Goal: Navigation & Orientation: Find specific page/section

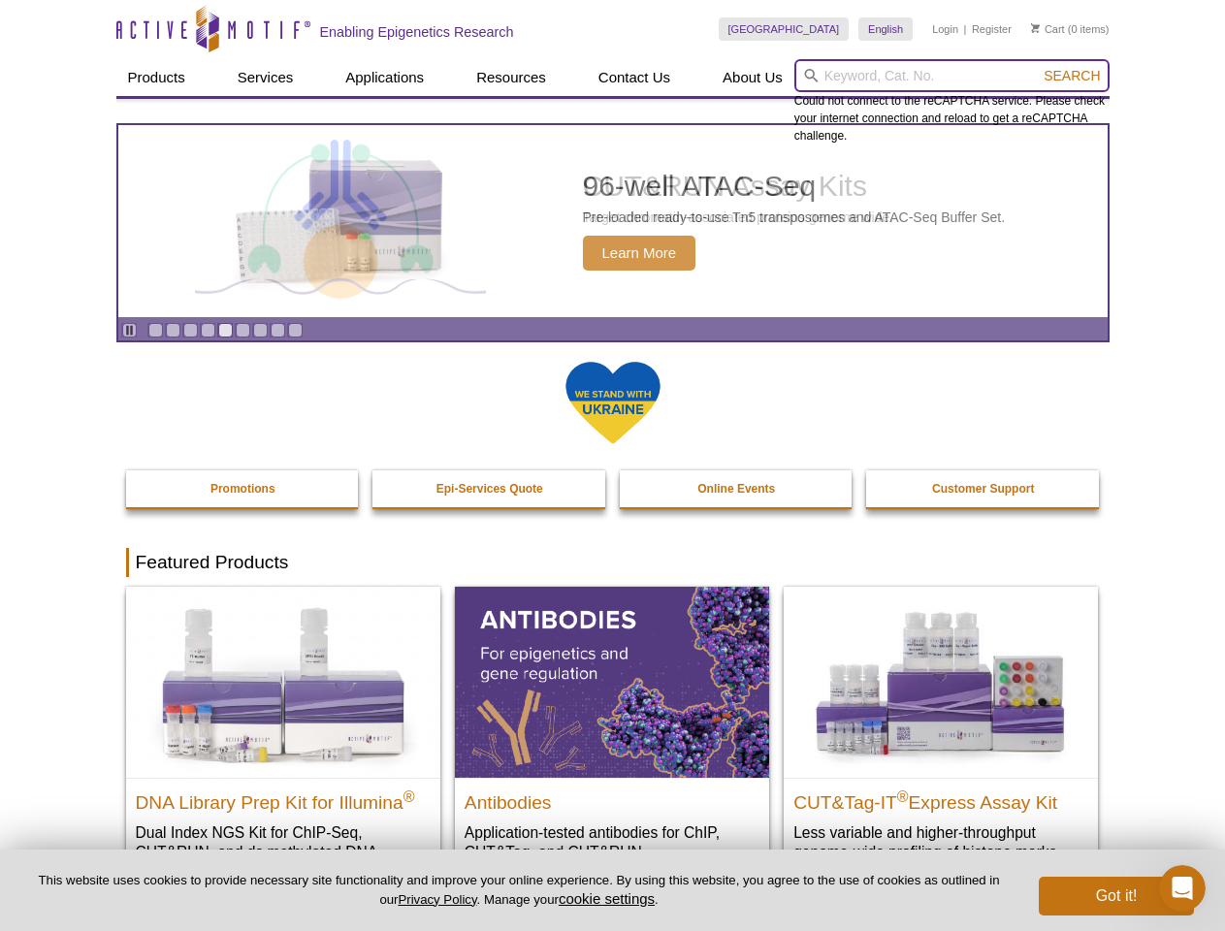
click at [951, 76] on input "search" at bounding box center [951, 75] width 315 height 33
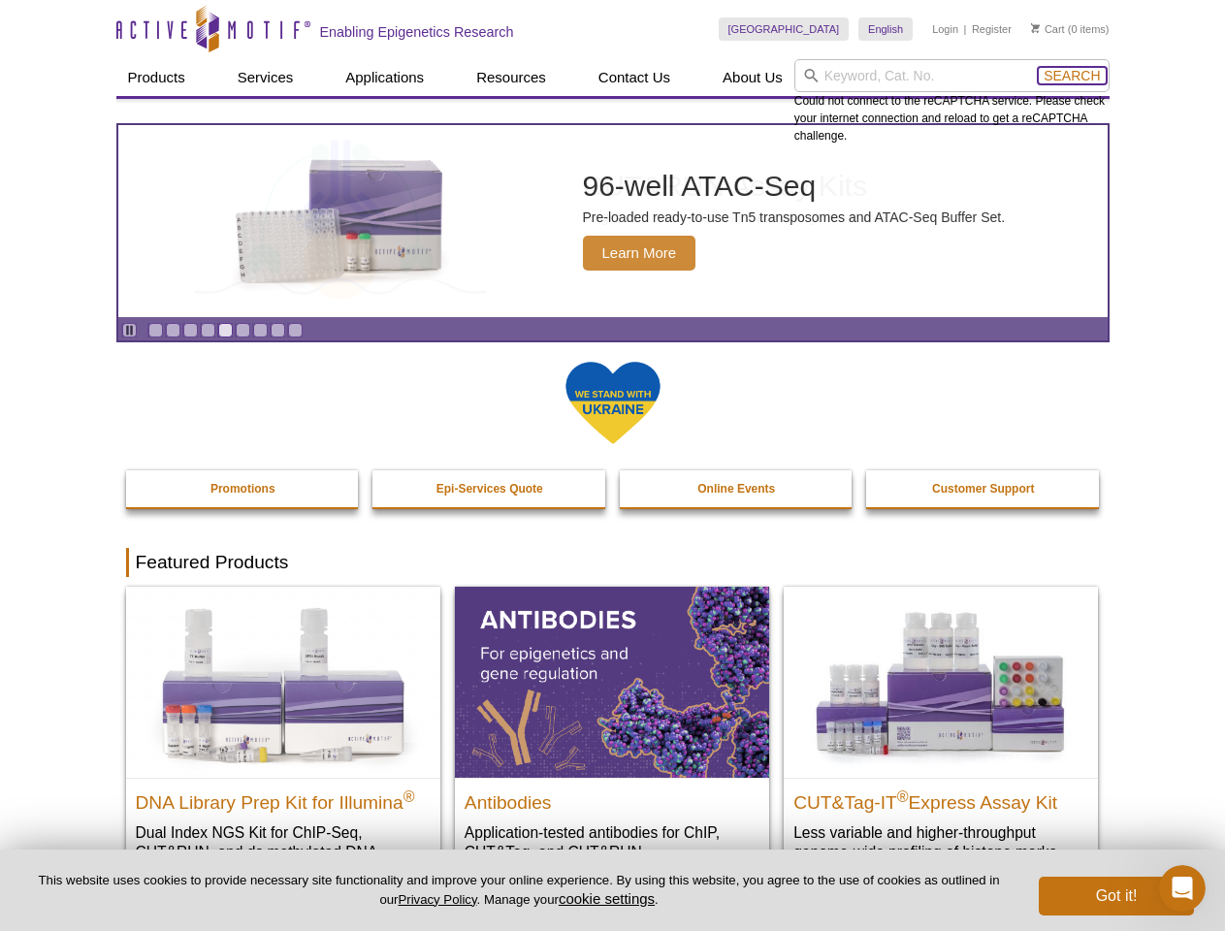
click at [1071, 76] on span "Search" at bounding box center [1071, 76] width 56 height 16
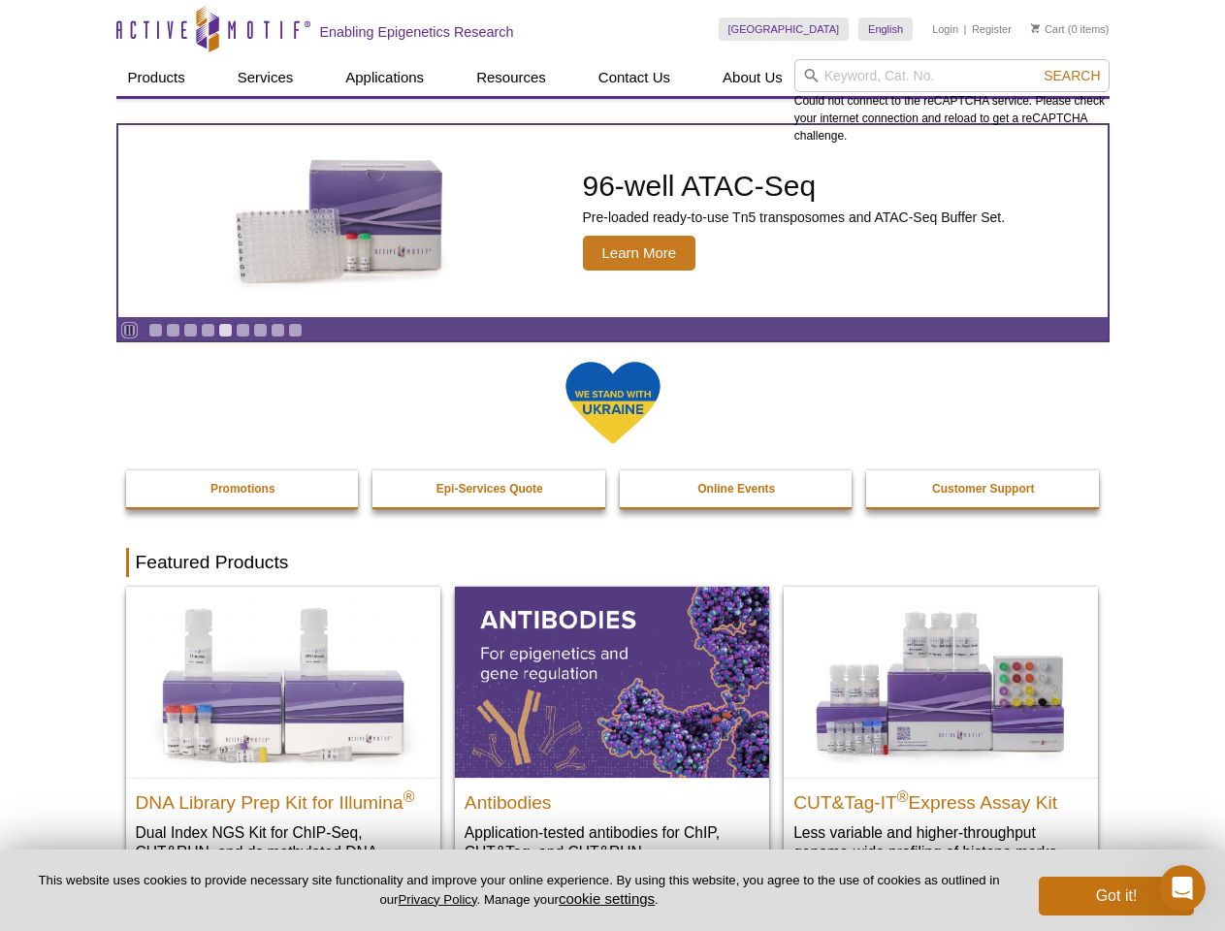
click at [129, 330] on icon "Pause" at bounding box center [129, 330] width 13 height 13
click at [155, 330] on link "Go to slide 1" at bounding box center [155, 330] width 15 height 15
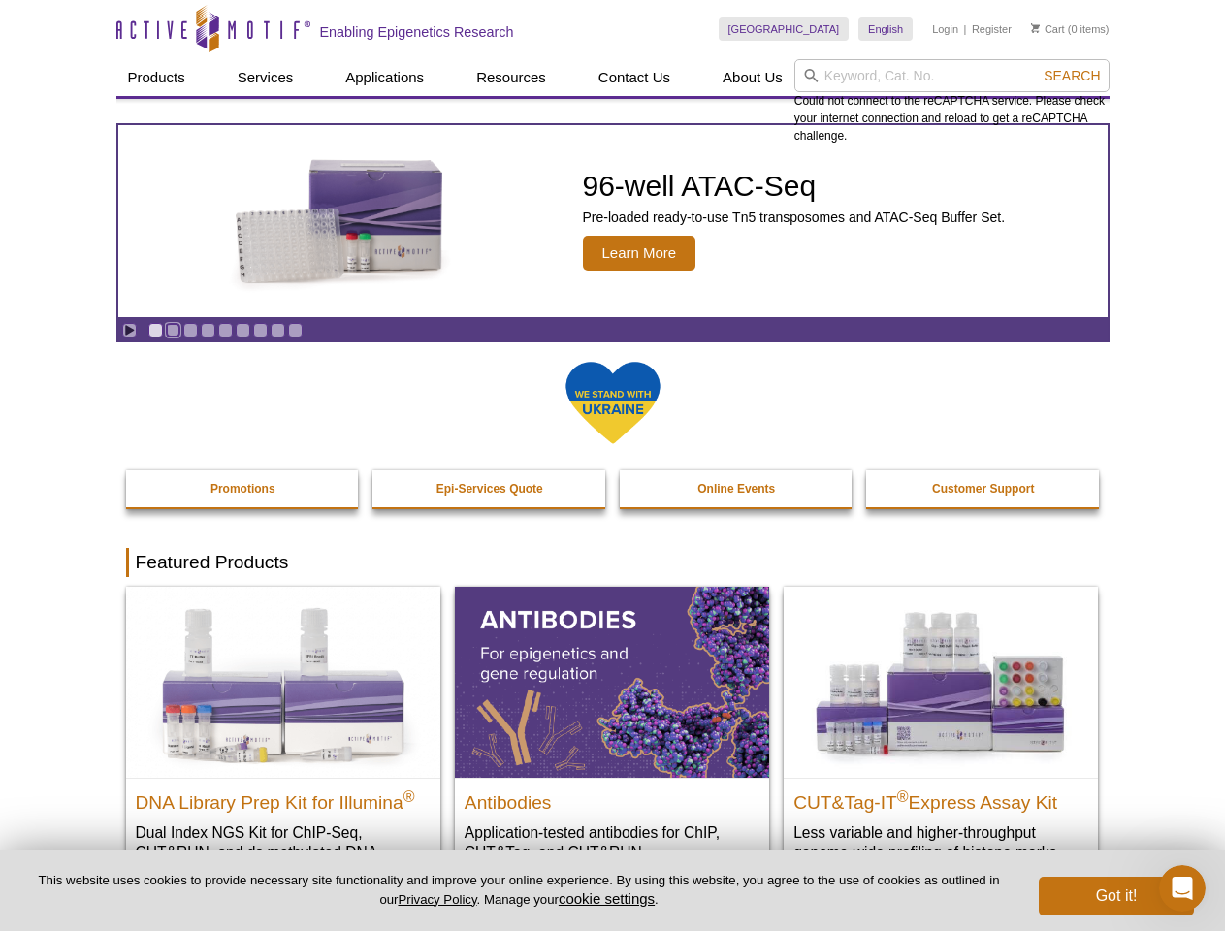
click at [173, 330] on link "Go to slide 2" at bounding box center [173, 330] width 15 height 15
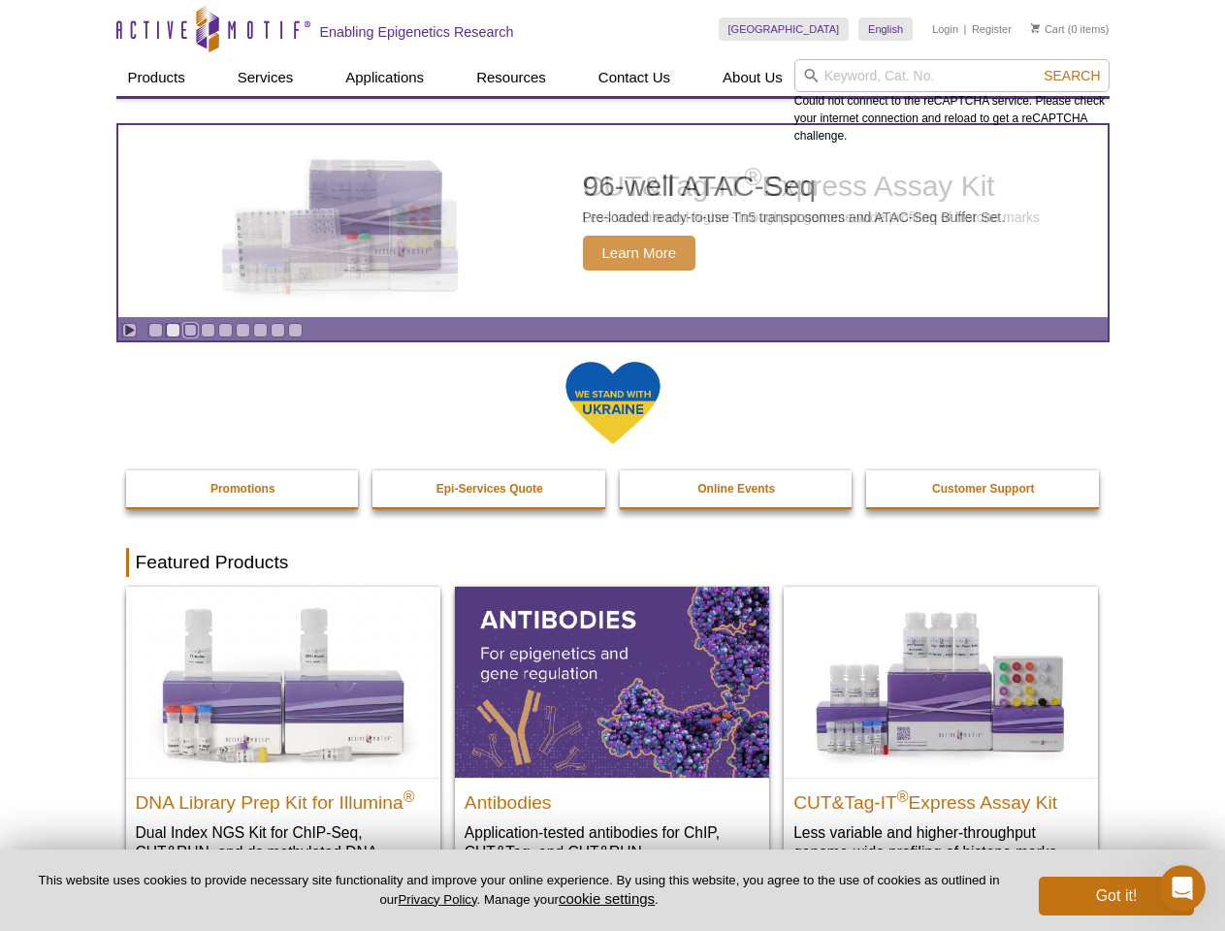
click at [190, 330] on link "Go to slide 3" at bounding box center [190, 330] width 15 height 15
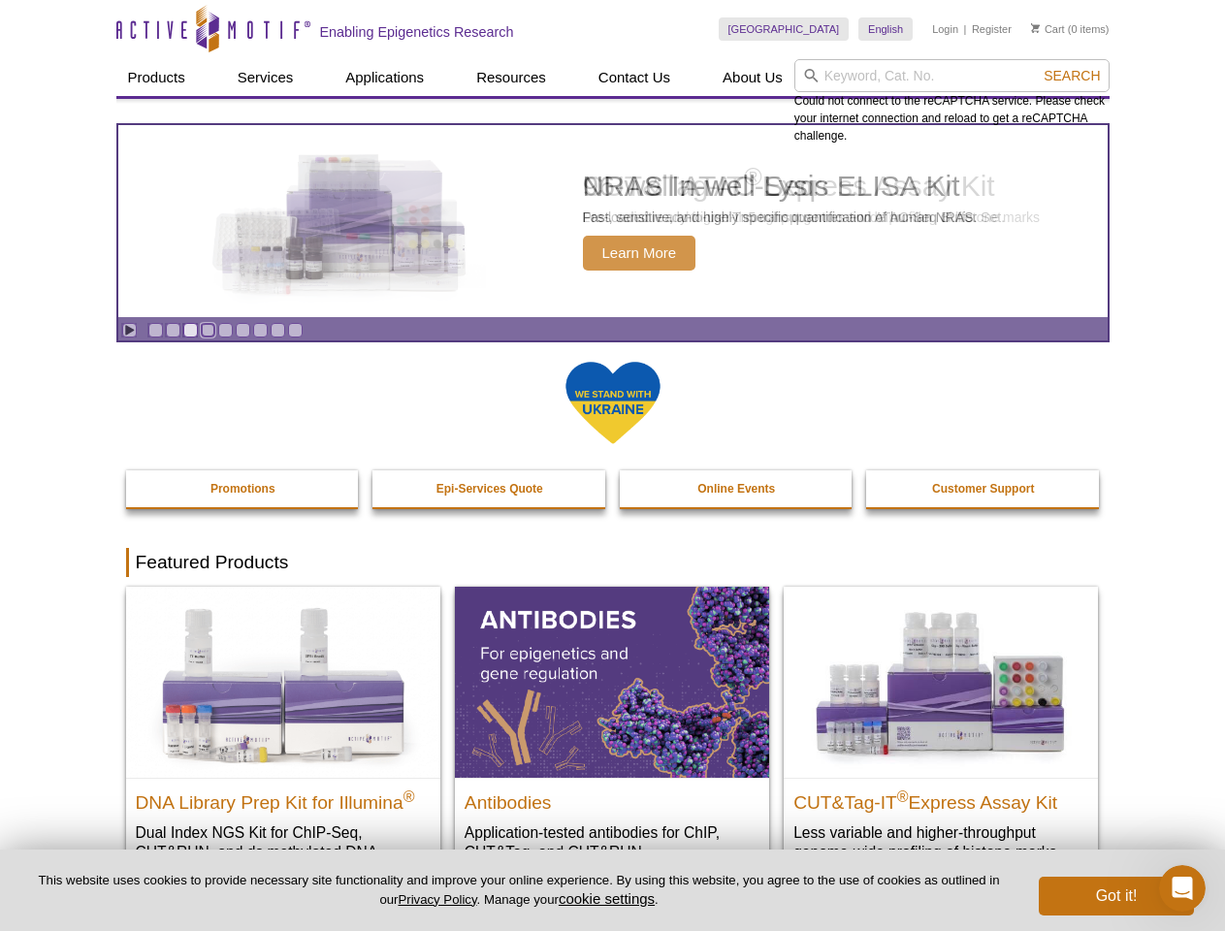
click at [207, 330] on link "Go to slide 4" at bounding box center [208, 330] width 15 height 15
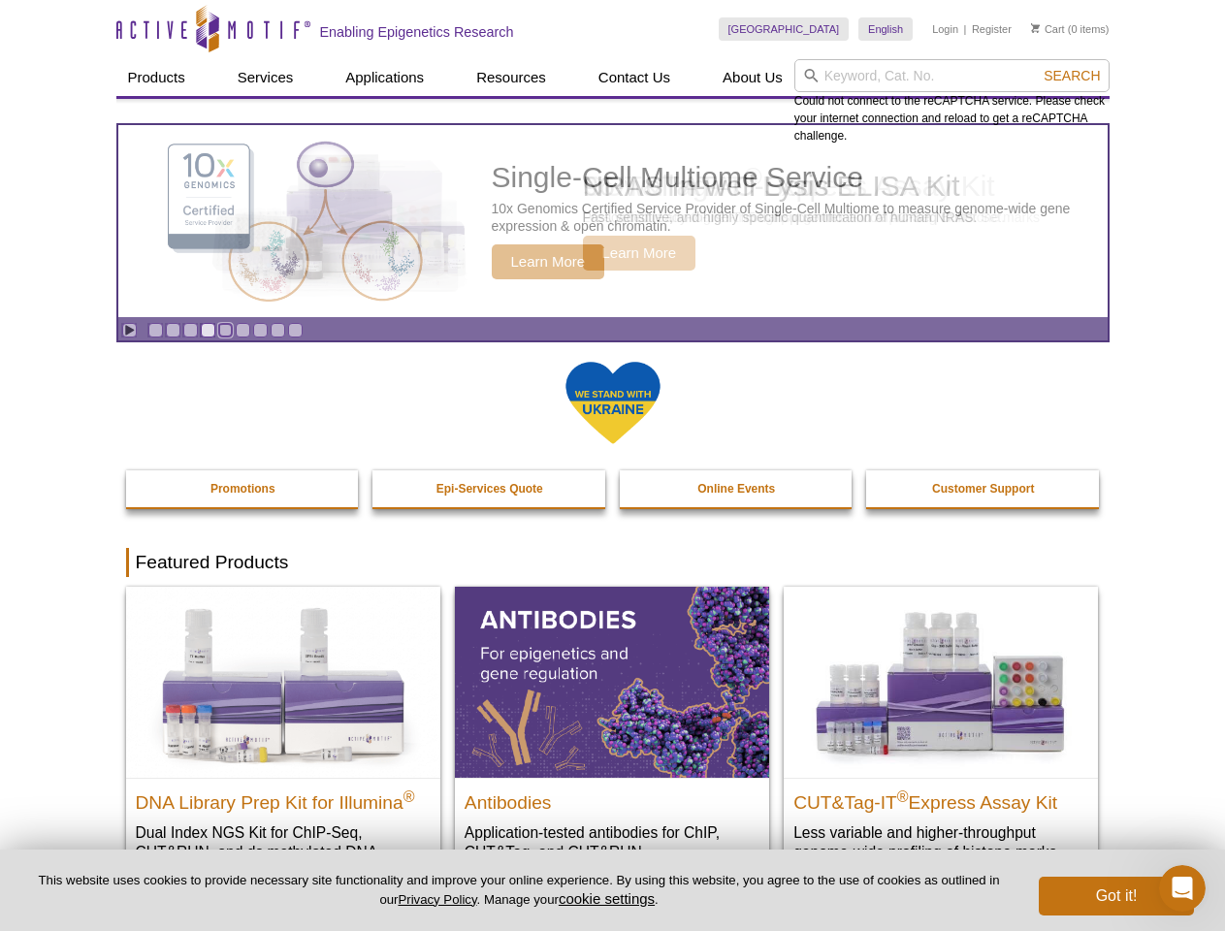
click at [225, 330] on link "Go to slide 5" at bounding box center [225, 330] width 15 height 15
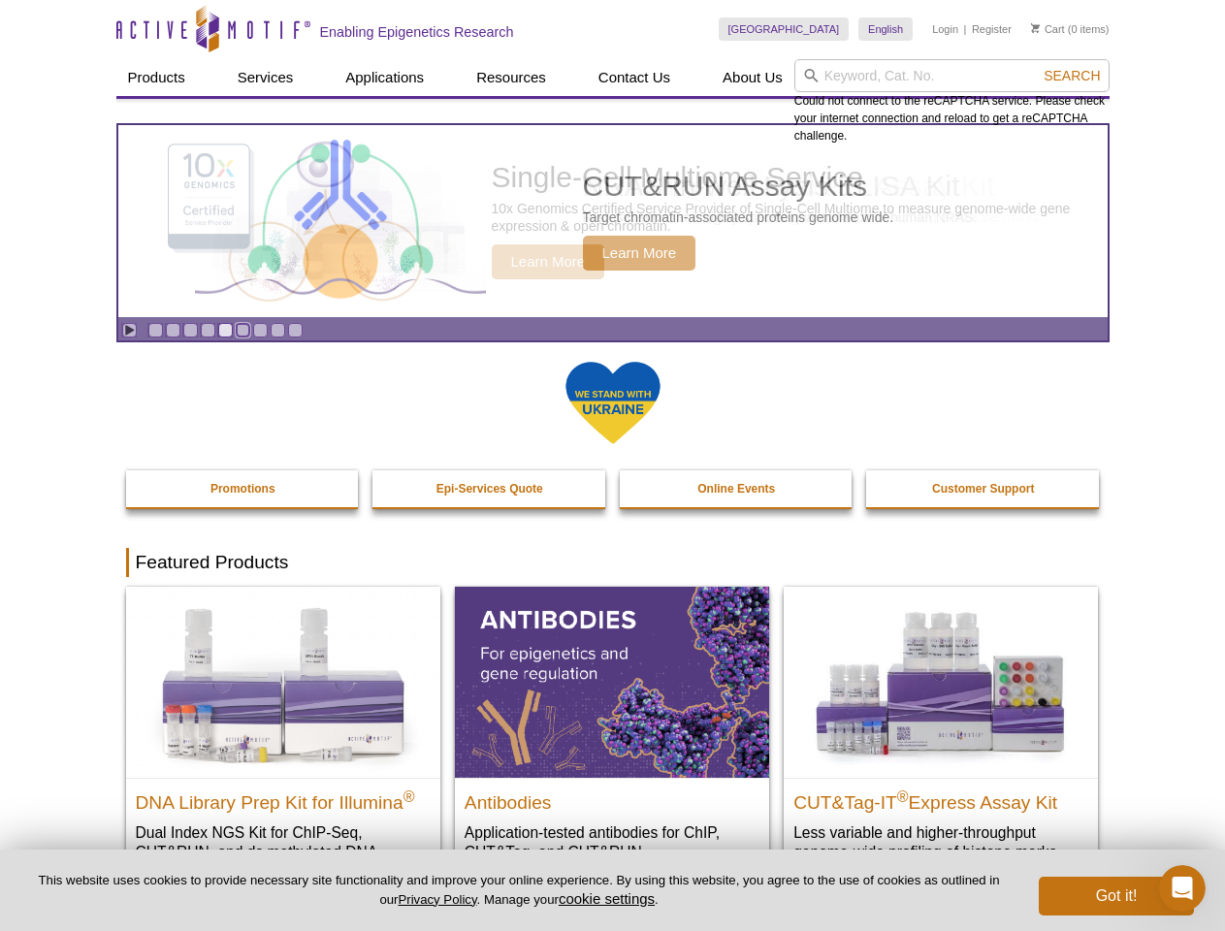
click at [242, 330] on link "Go to slide 6" at bounding box center [243, 330] width 15 height 15
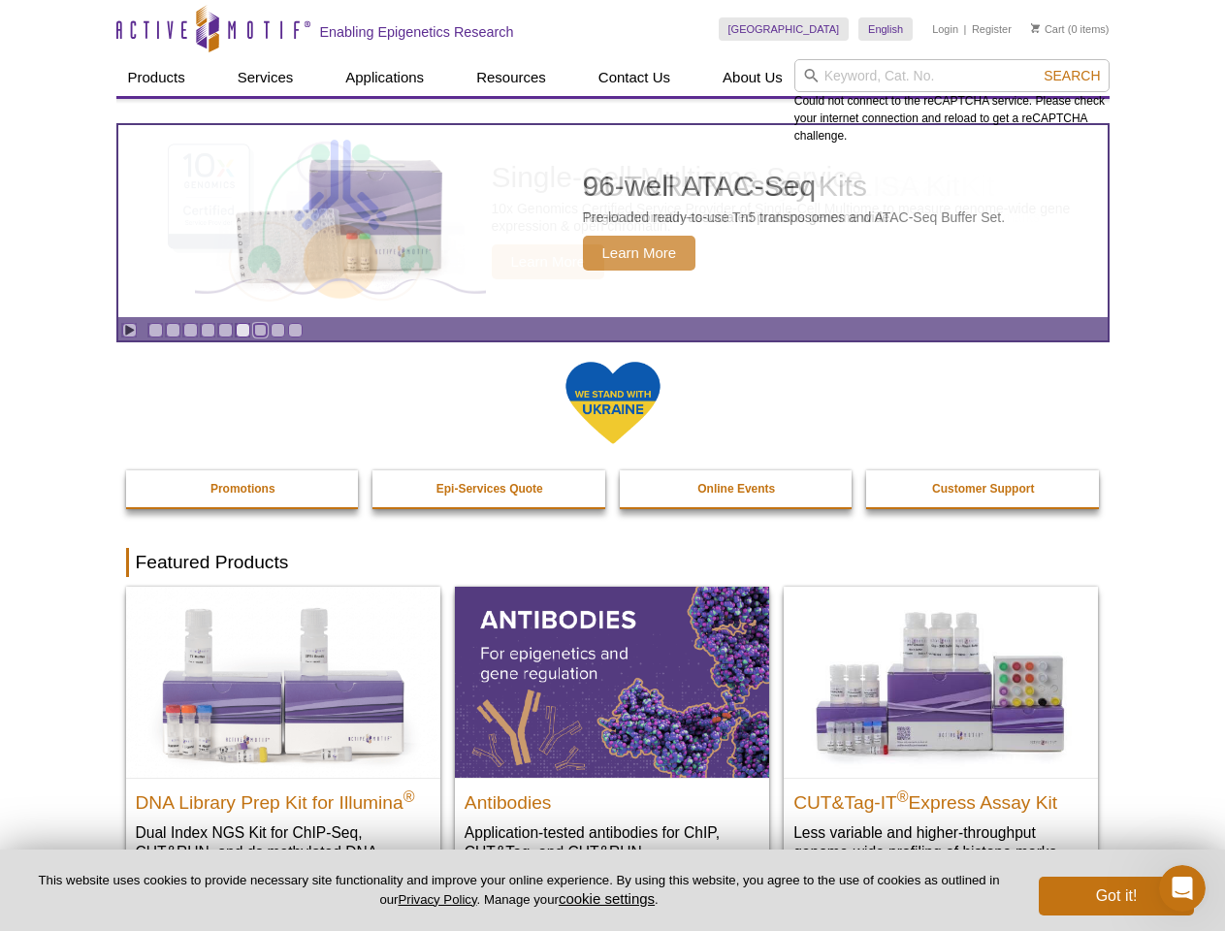
click at [260, 330] on link "Go to slide 7" at bounding box center [260, 330] width 15 height 15
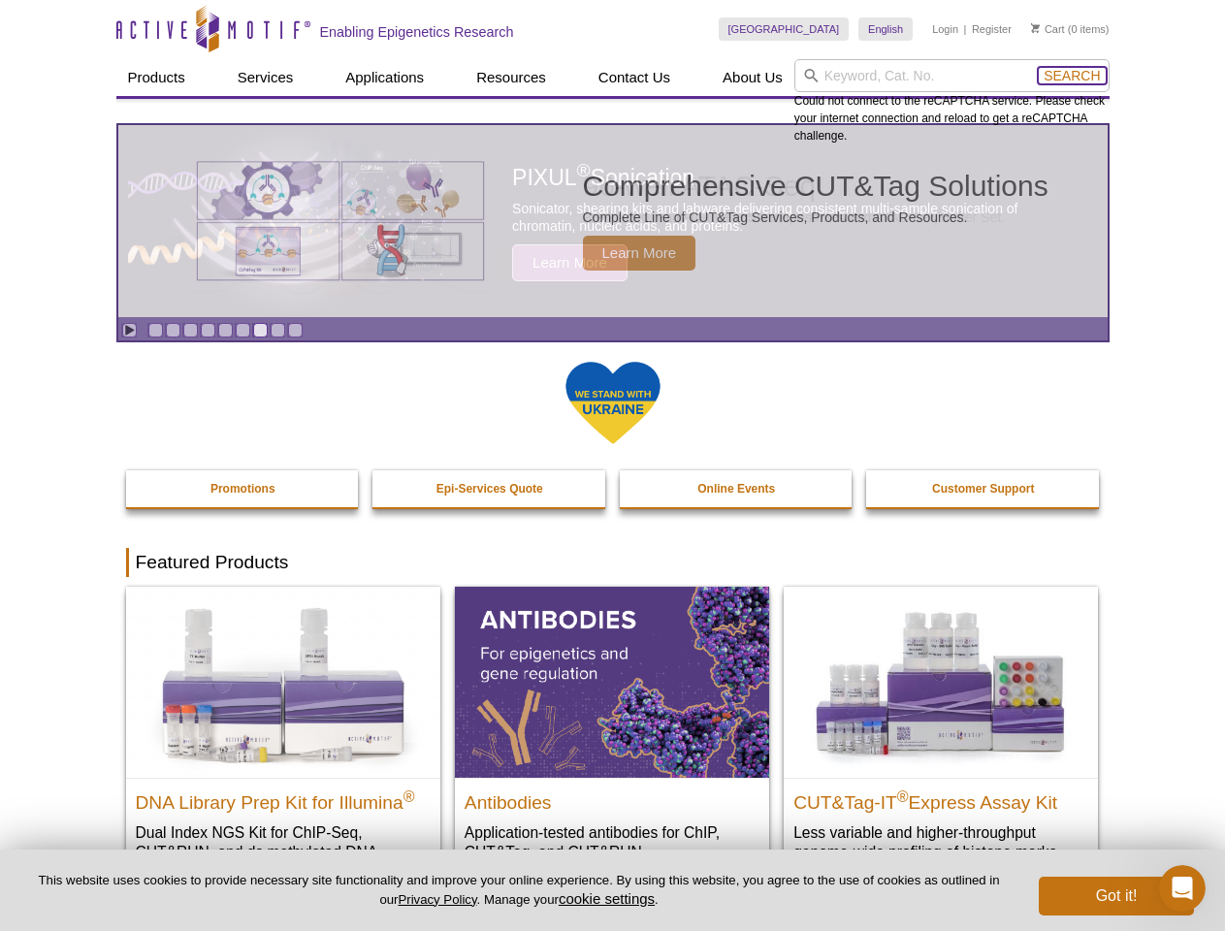
click at [1071, 76] on span "Search" at bounding box center [1071, 76] width 56 height 16
